Goal: Transaction & Acquisition: Book appointment/travel/reservation

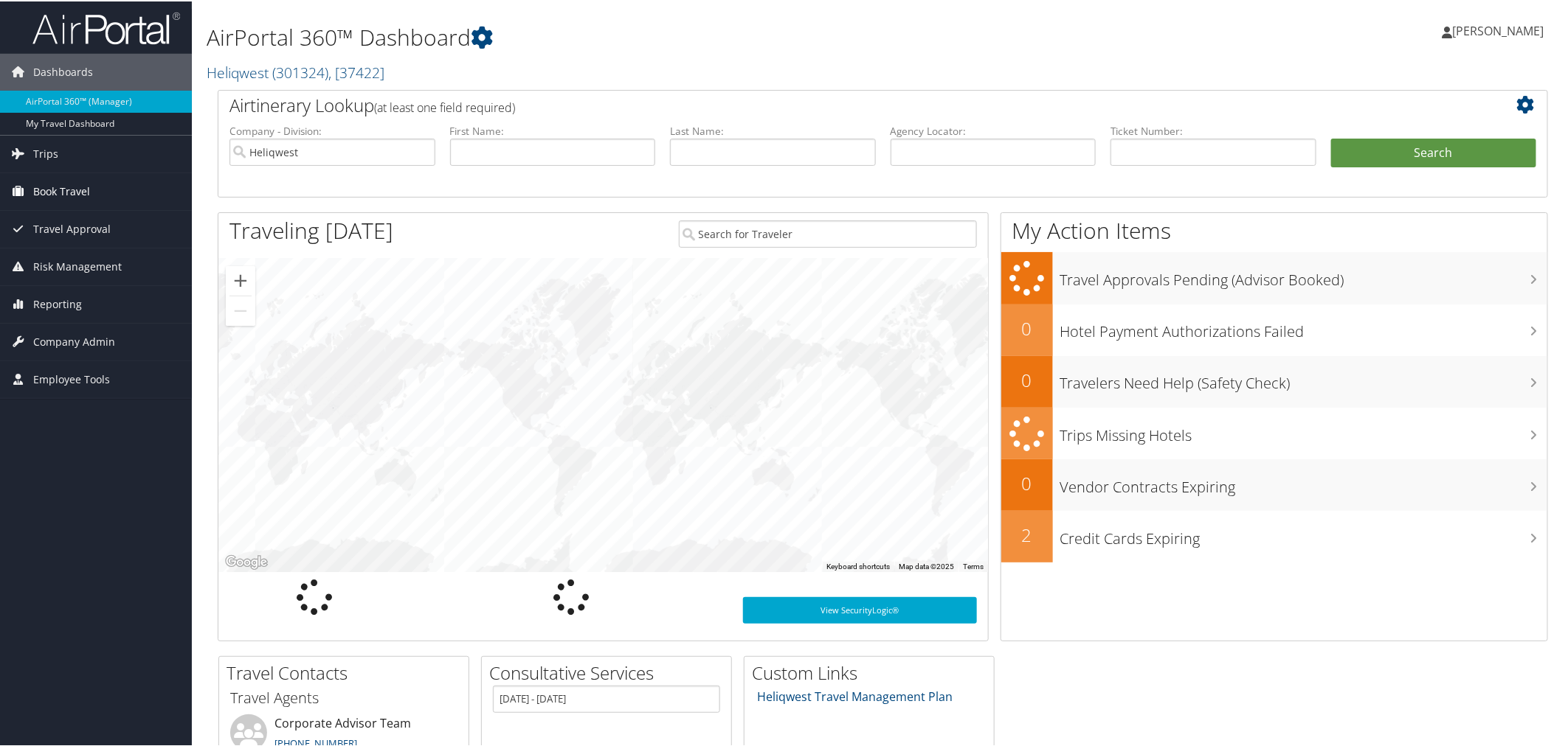
click at [80, 188] on span "Book Travel" at bounding box center [61, 190] width 56 height 37
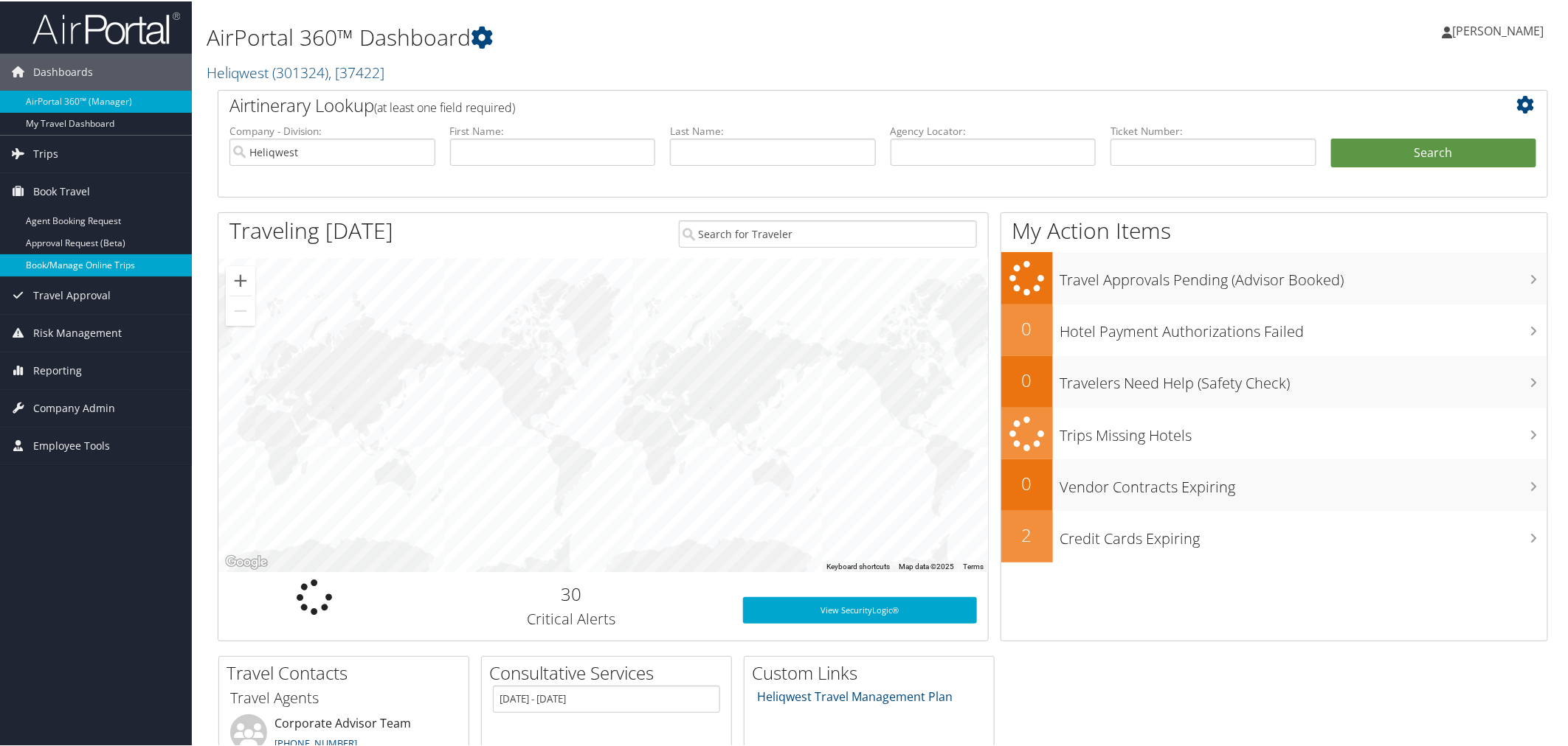
click at [77, 261] on link "Book/Manage Online Trips" at bounding box center [96, 264] width 192 height 22
